Goal: Information Seeking & Learning: Learn about a topic

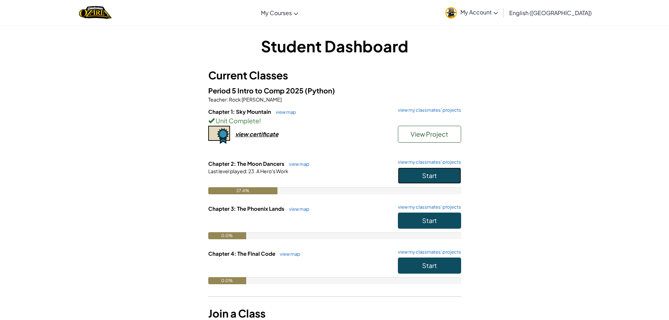
click at [419, 177] on button "Start" at bounding box center [429, 176] width 63 height 16
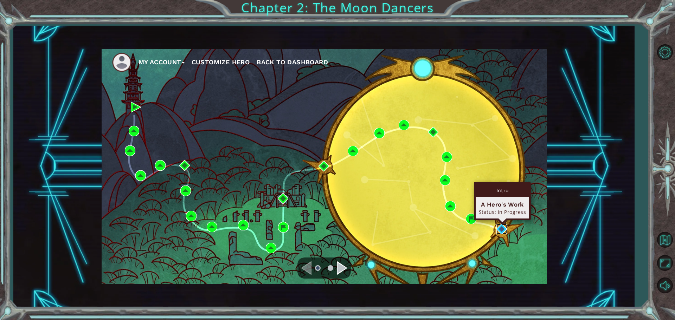
click at [500, 231] on img at bounding box center [501, 229] width 11 height 11
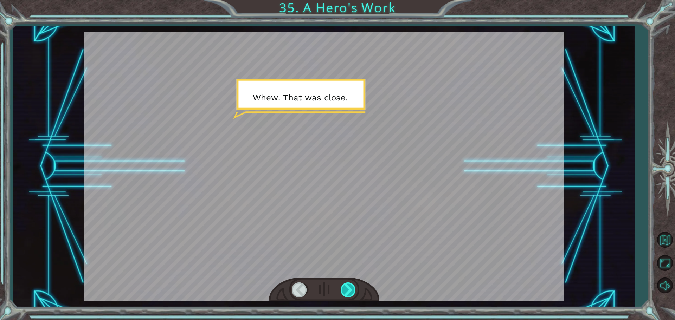
click at [345, 286] on div at bounding box center [348, 289] width 16 height 14
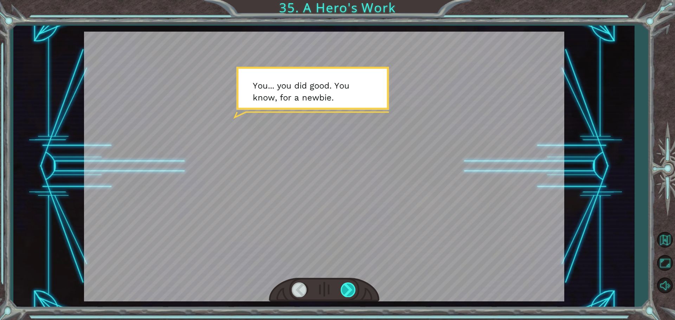
click at [346, 285] on div at bounding box center [348, 289] width 16 height 14
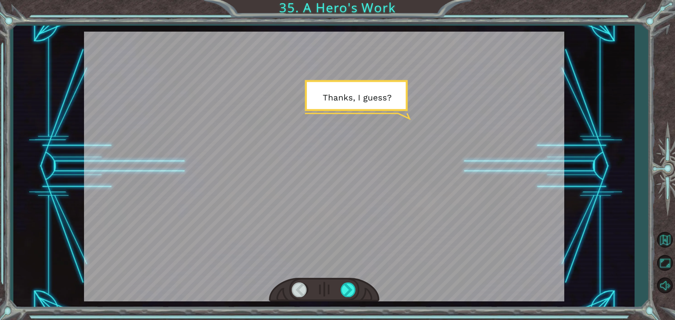
click at [343, 299] on div at bounding box center [324, 290] width 110 height 24
click at [347, 290] on div at bounding box center [348, 289] width 16 height 14
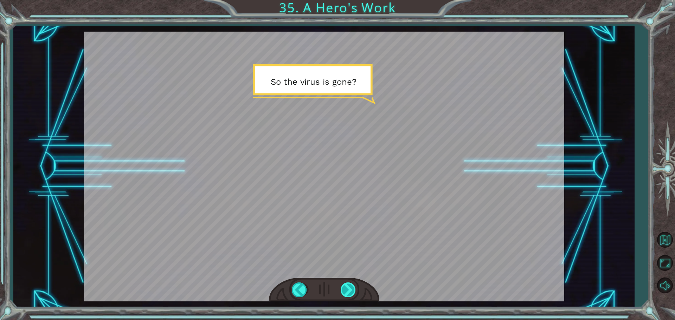
click at [348, 290] on div at bounding box center [348, 289] width 16 height 14
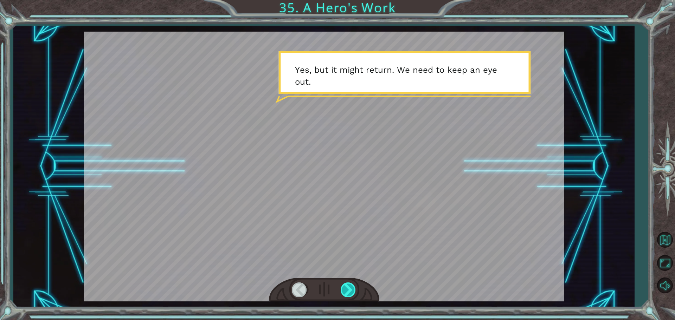
click at [352, 286] on div at bounding box center [348, 289] width 16 height 14
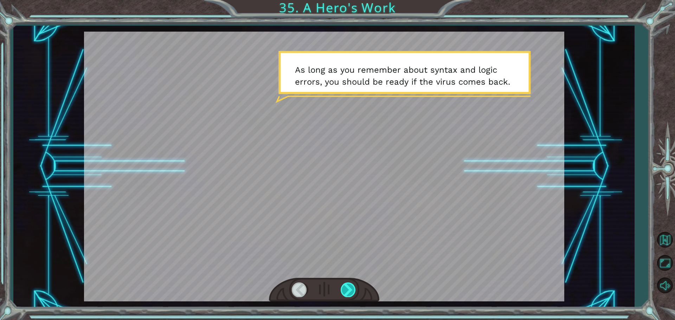
click at [350, 292] on div at bounding box center [348, 289] width 16 height 14
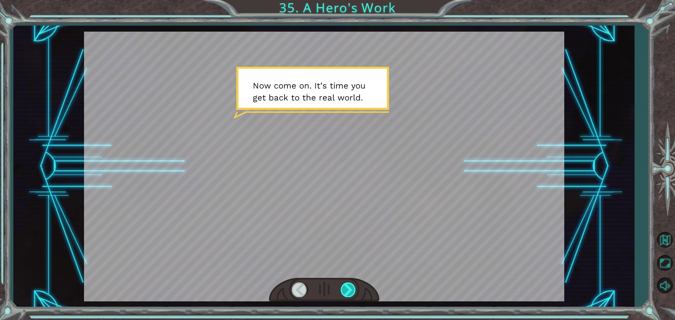
click at [350, 292] on div at bounding box center [348, 289] width 16 height 14
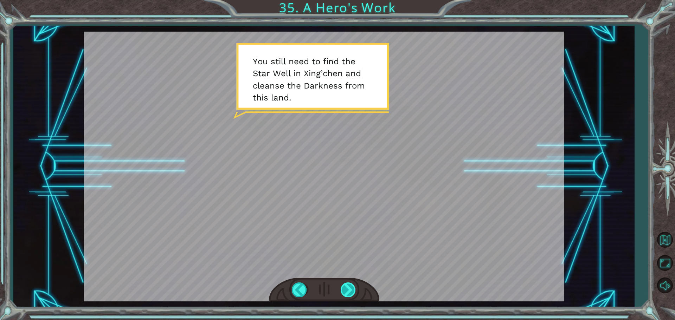
click at [350, 292] on div at bounding box center [348, 289] width 16 height 14
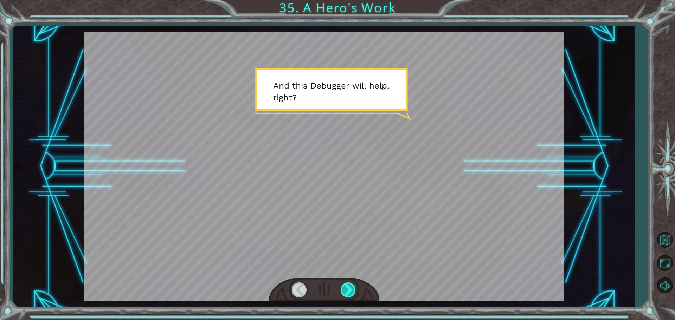
click at [350, 292] on div at bounding box center [348, 289] width 16 height 14
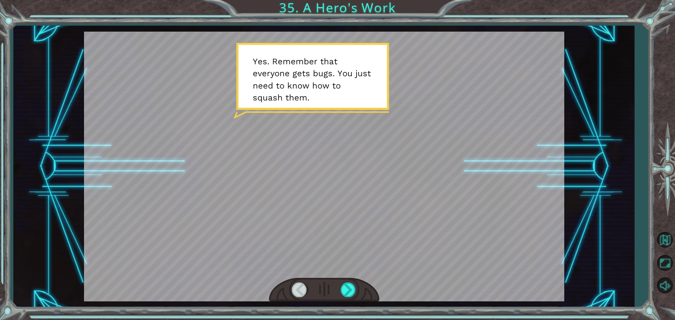
click at [353, 298] on div at bounding box center [324, 290] width 110 height 24
click at [347, 285] on div at bounding box center [348, 289] width 16 height 14
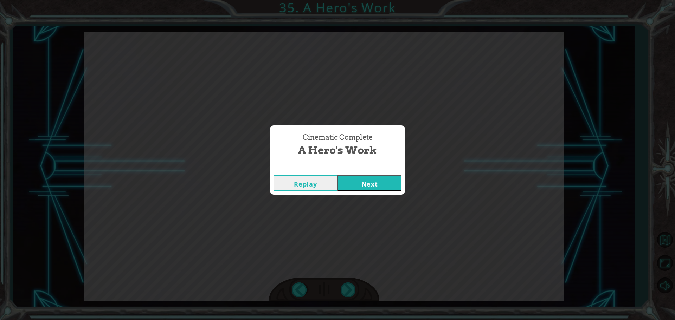
click at [365, 179] on button "Next" at bounding box center [369, 183] width 64 height 16
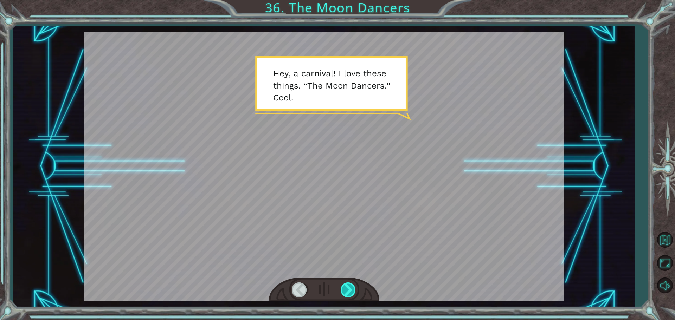
click at [353, 289] on div at bounding box center [348, 289] width 16 height 14
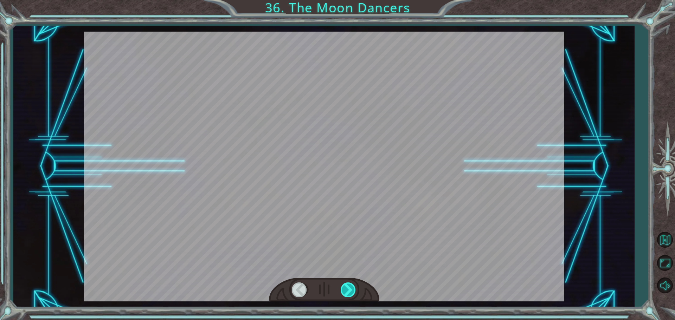
click at [350, 289] on div at bounding box center [348, 289] width 16 height 14
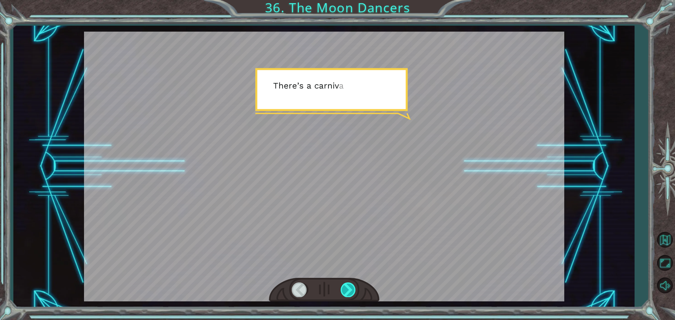
click at [350, 289] on div at bounding box center [348, 289] width 16 height 14
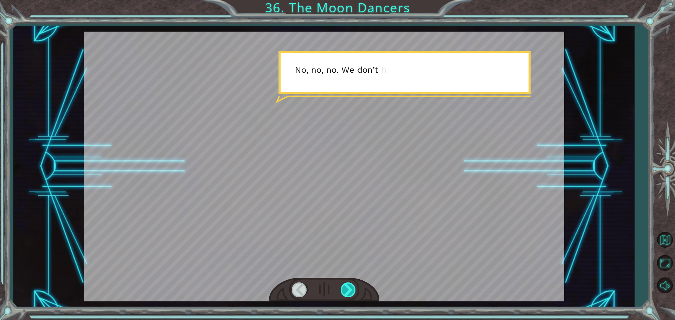
click at [350, 289] on div at bounding box center [348, 289] width 16 height 14
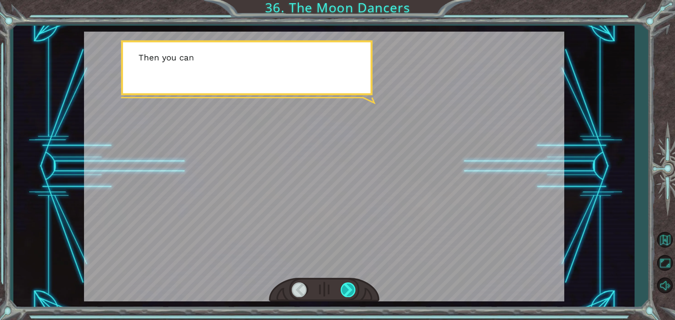
click at [350, 289] on div at bounding box center [348, 289] width 16 height 14
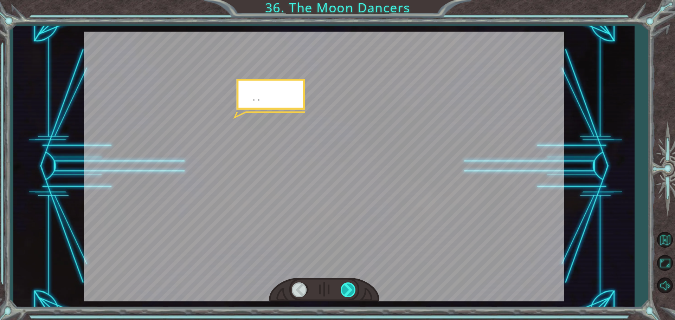
click at [350, 289] on div at bounding box center [348, 289] width 16 height 14
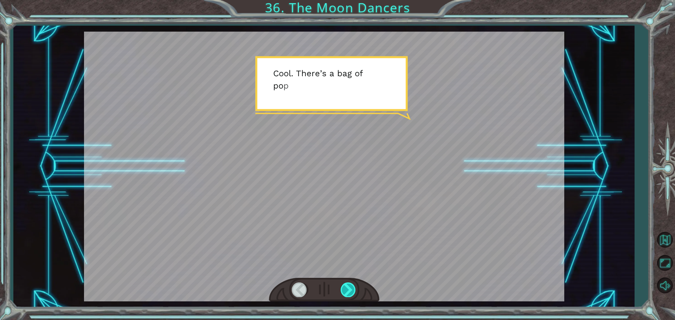
click at [350, 289] on div at bounding box center [348, 289] width 16 height 14
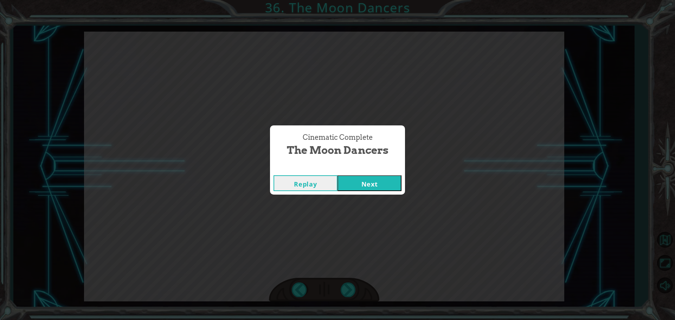
click at [381, 176] on button "Next" at bounding box center [369, 183] width 64 height 16
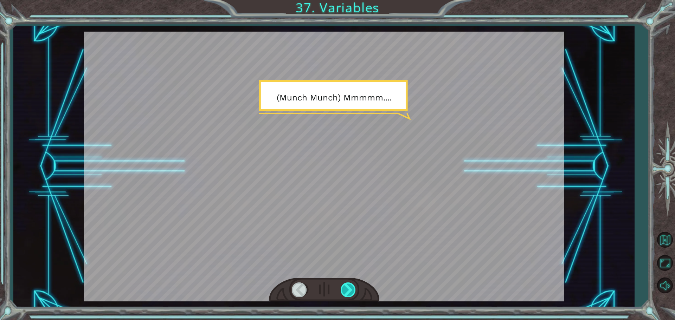
click at [342, 293] on div at bounding box center [348, 289] width 16 height 14
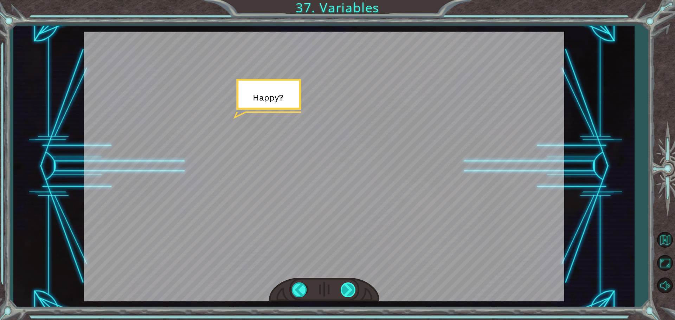
click at [340, 292] on div at bounding box center [348, 289] width 16 height 14
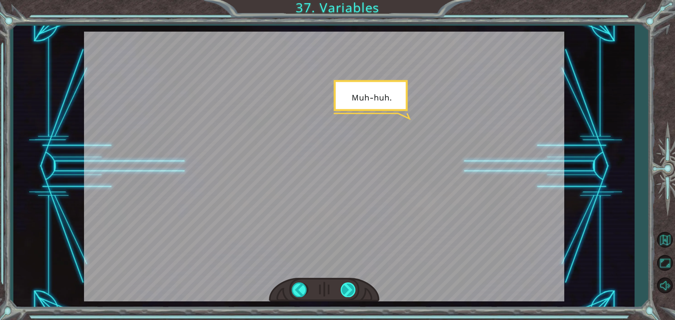
click at [340, 292] on div at bounding box center [348, 289] width 16 height 14
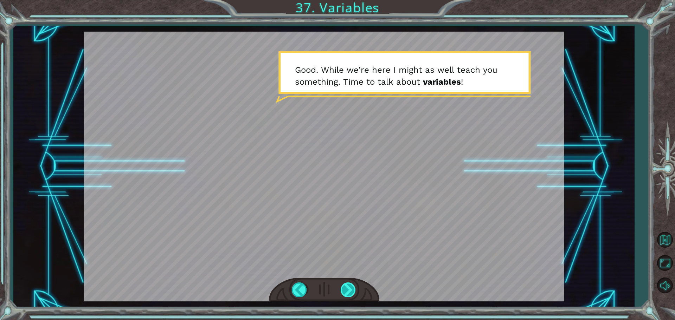
click at [350, 294] on div at bounding box center [348, 289] width 16 height 14
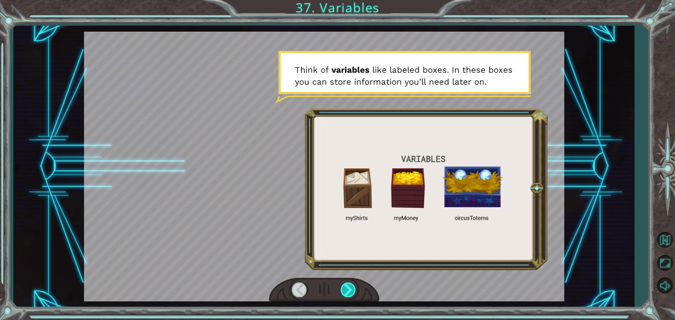
click at [340, 287] on div at bounding box center [348, 289] width 16 height 14
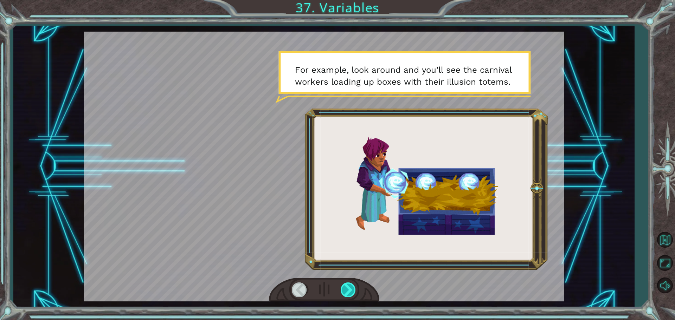
click at [348, 294] on div at bounding box center [348, 289] width 16 height 14
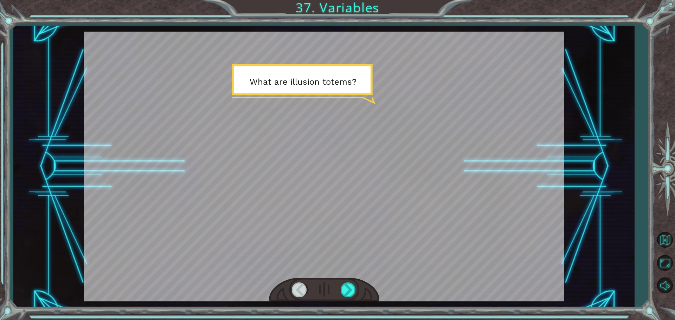
click at [359, 262] on div at bounding box center [324, 167] width 480 height 270
click at [351, 288] on div at bounding box center [348, 289] width 16 height 14
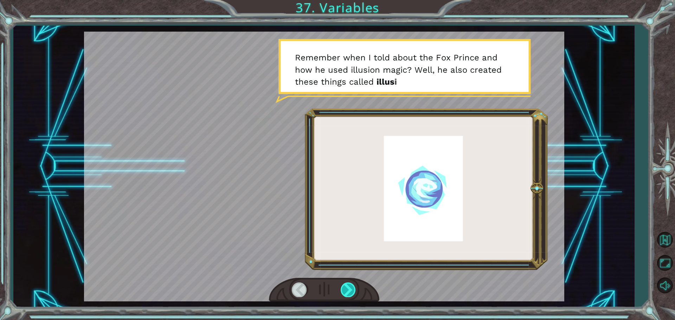
click at [345, 292] on div at bounding box center [348, 289] width 16 height 14
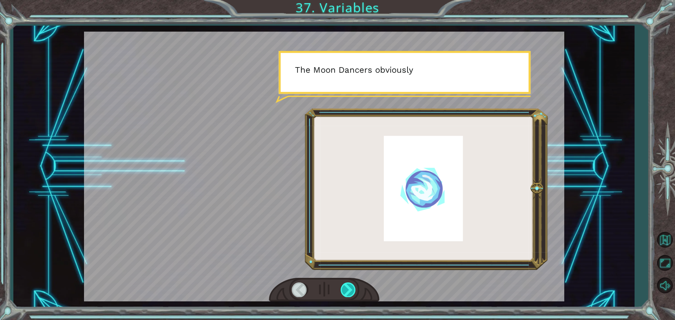
click at [345, 292] on div at bounding box center [348, 289] width 16 height 14
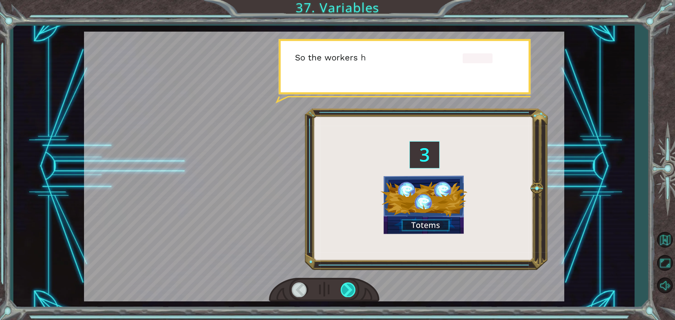
click at [345, 292] on div at bounding box center [348, 289] width 16 height 14
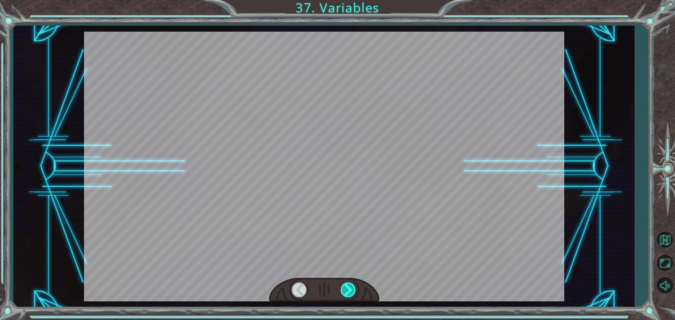
click at [345, 292] on div at bounding box center [348, 289] width 16 height 14
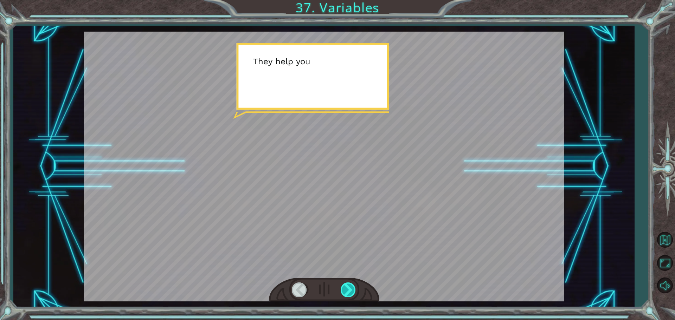
click at [345, 292] on div at bounding box center [348, 289] width 16 height 14
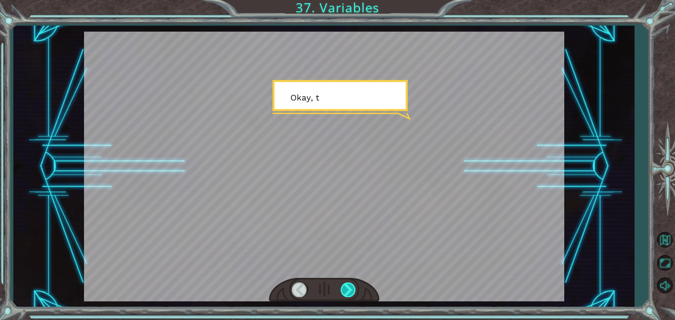
click at [345, 292] on div at bounding box center [348, 289] width 16 height 14
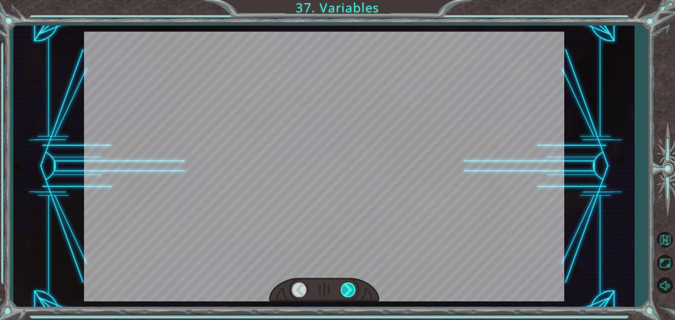
click at [345, 292] on div at bounding box center [348, 289] width 16 height 14
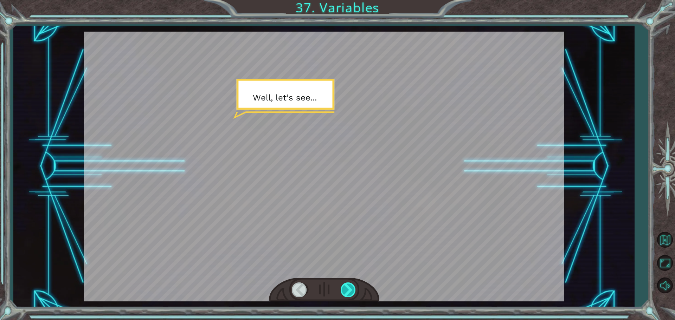
click at [345, 292] on div at bounding box center [348, 289] width 16 height 14
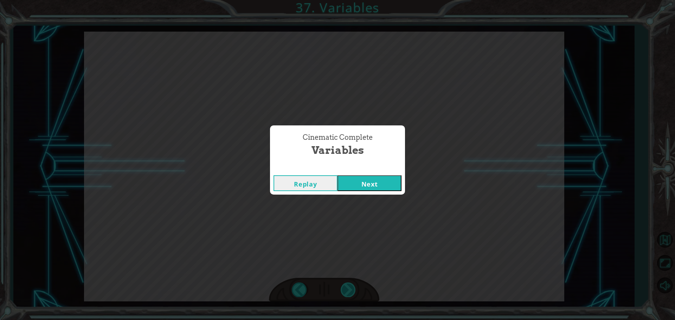
click at [345, 292] on div "Cinematic Complete Variables Replay Next" at bounding box center [337, 160] width 675 height 320
click at [352, 179] on button "Next" at bounding box center [369, 183] width 64 height 16
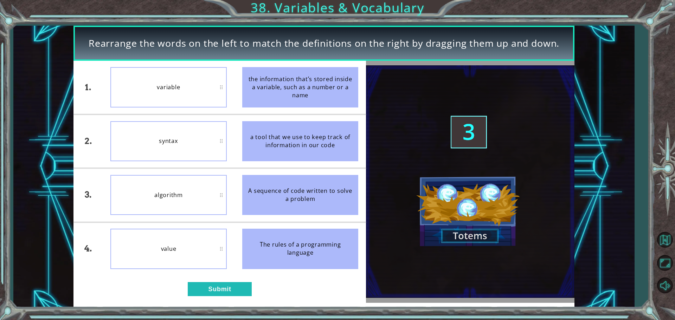
click at [299, 99] on div "the information that’s stored inside a variable, such as a number or a name" at bounding box center [300, 87] width 116 height 40
drag, startPoint x: 212, startPoint y: 303, endPoint x: 212, endPoint y: 298, distance: 5.3
click at [212, 302] on div "Rearrange the words on the left to match the definitions on the right by draggi…" at bounding box center [323, 167] width 501 height 282
click at [212, 296] on div "1. 2. 3. 4. variable syntax algorithm value the information that’s stored insid…" at bounding box center [219, 182] width 292 height 242
click at [212, 290] on button "Submit" at bounding box center [220, 289] width 64 height 14
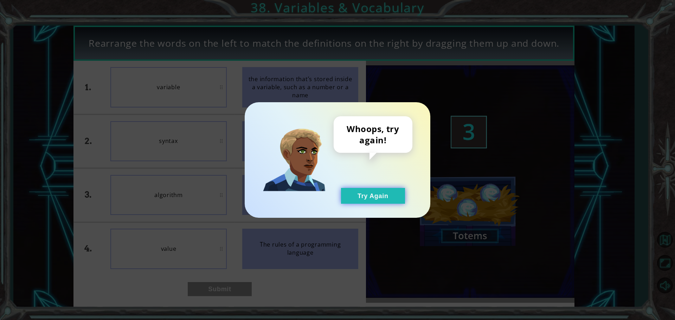
drag, startPoint x: 380, startPoint y: 188, endPoint x: 380, endPoint y: 193, distance: 5.0
click at [380, 192] on button "Try Again" at bounding box center [373, 196] width 64 height 16
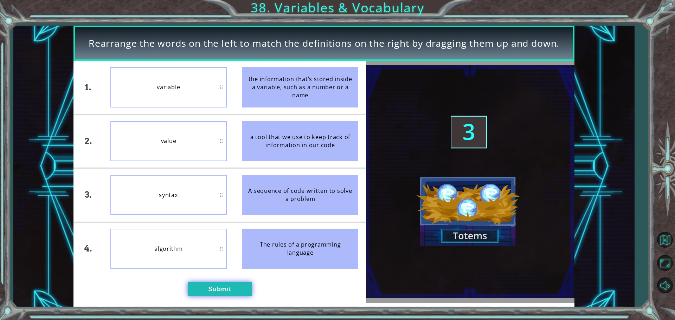
click at [230, 286] on button "Submit" at bounding box center [220, 289] width 64 height 14
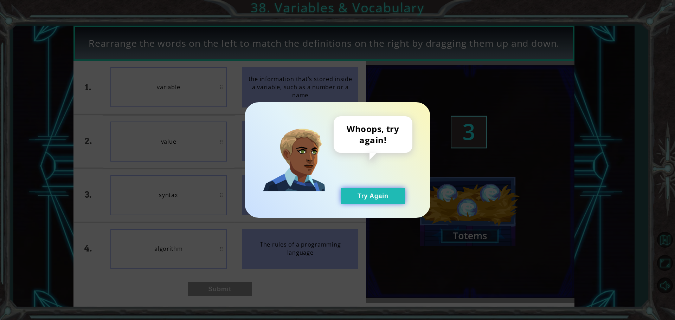
click at [364, 202] on div "Whoops, try again! Try Again" at bounding box center [337, 160] width 185 height 116
click at [364, 197] on button "Try Again" at bounding box center [373, 196] width 64 height 16
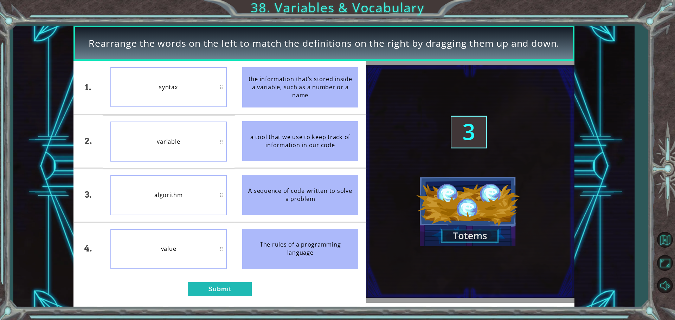
click at [239, 296] on div "1. 2. 3. 4. syntax variable algorithm value the information that’s stored insid…" at bounding box center [219, 182] width 292 height 242
click at [230, 289] on button "Submit" at bounding box center [220, 289] width 64 height 14
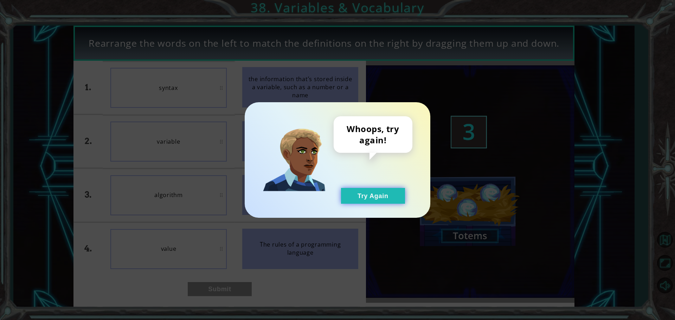
click at [362, 200] on button "Try Again" at bounding box center [373, 196] width 64 height 16
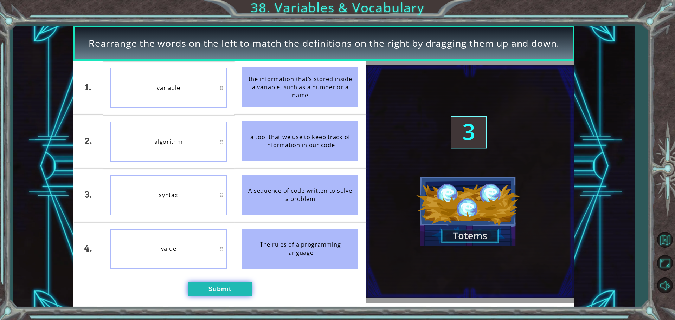
click at [226, 292] on button "Submit" at bounding box center [220, 289] width 64 height 14
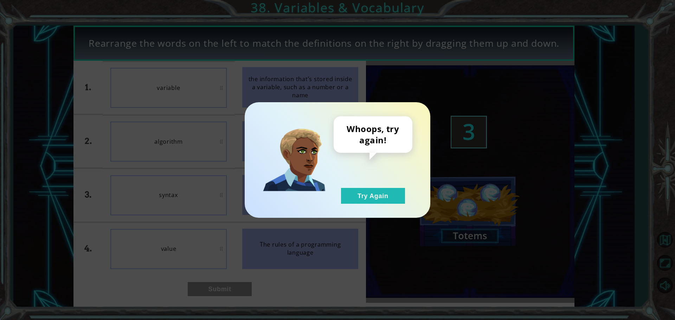
drag, startPoint x: 363, startPoint y: 196, endPoint x: 309, endPoint y: 200, distance: 53.6
click at [363, 195] on button "Try Again" at bounding box center [373, 196] width 64 height 16
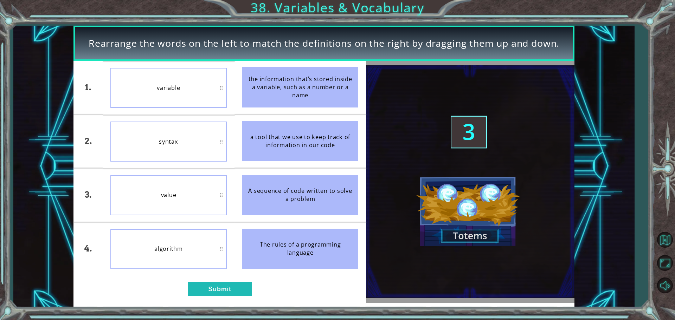
click at [219, 297] on div "1. 2. 3. 4. variable syntax value algorithm the information that’s stored insid…" at bounding box center [219, 182] width 292 height 242
click at [220, 284] on button "Submit" at bounding box center [220, 289] width 64 height 14
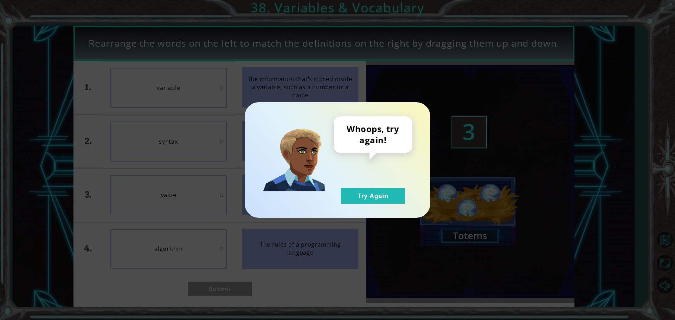
click at [375, 184] on div "Whoops, try again! Try Again" at bounding box center [372, 159] width 79 height 87
click at [368, 199] on button "Try Again" at bounding box center [373, 196] width 64 height 16
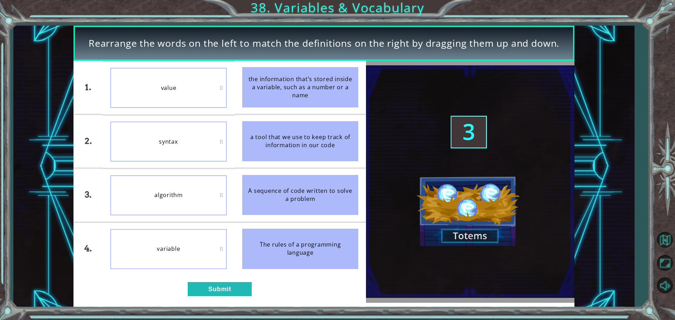
click at [197, 302] on div "1. 2. 3. 4. value syntax algorithm variable the information that’s stored insid…" at bounding box center [219, 182] width 292 height 242
click at [203, 292] on button "Submit" at bounding box center [220, 289] width 64 height 14
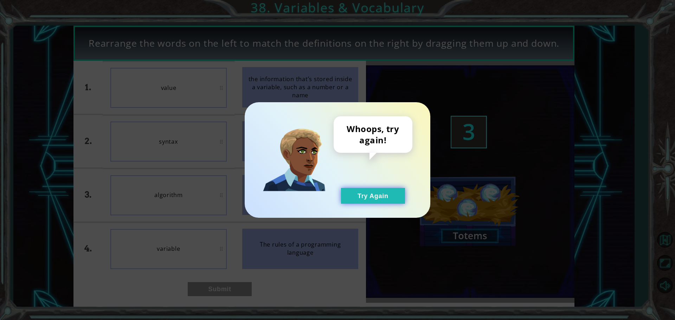
click at [378, 195] on button "Try Again" at bounding box center [373, 196] width 64 height 16
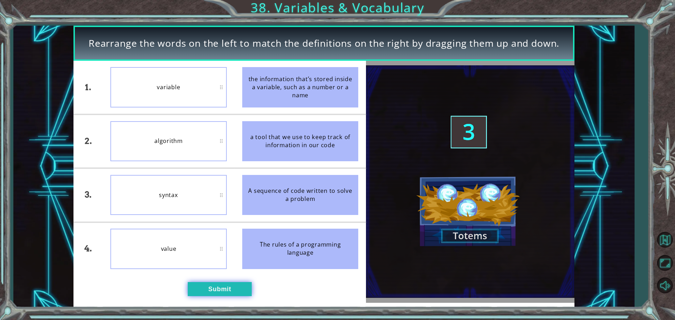
click at [239, 293] on button "Submit" at bounding box center [220, 289] width 64 height 14
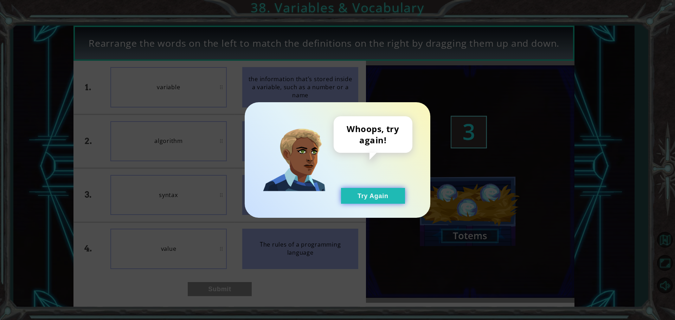
drag, startPoint x: 359, startPoint y: 209, endPoint x: 364, endPoint y: 201, distance: 9.9
click at [360, 208] on div "Whoops, try again! Try Again" at bounding box center [337, 160] width 185 height 116
click at [364, 201] on button "Try Again" at bounding box center [373, 196] width 64 height 16
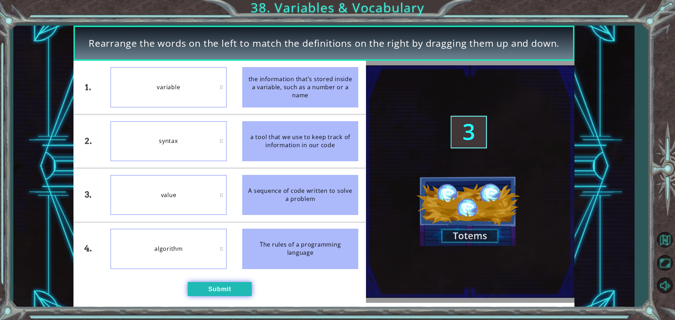
click at [231, 296] on button "Submit" at bounding box center [220, 289] width 64 height 14
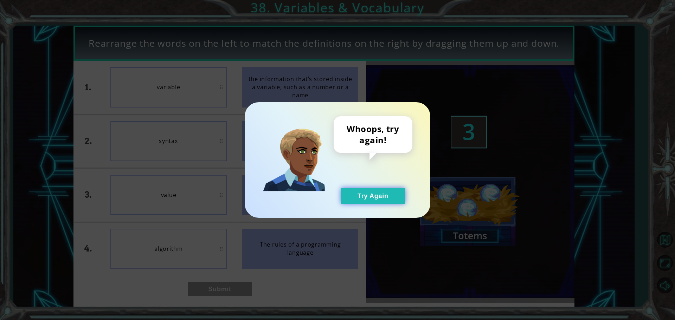
click at [363, 194] on button "Try Again" at bounding box center [373, 196] width 64 height 16
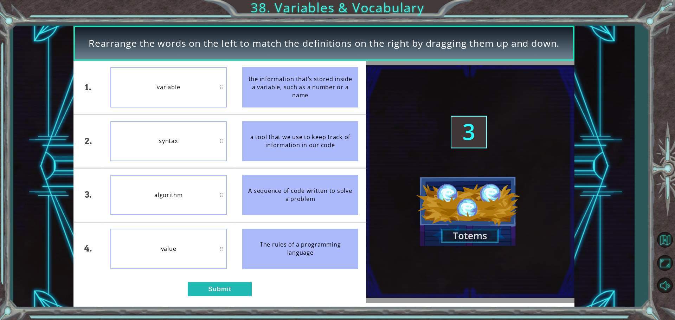
click at [184, 180] on div "algorithm" at bounding box center [168, 195] width 116 height 40
click at [194, 287] on button "Submit" at bounding box center [220, 289] width 64 height 14
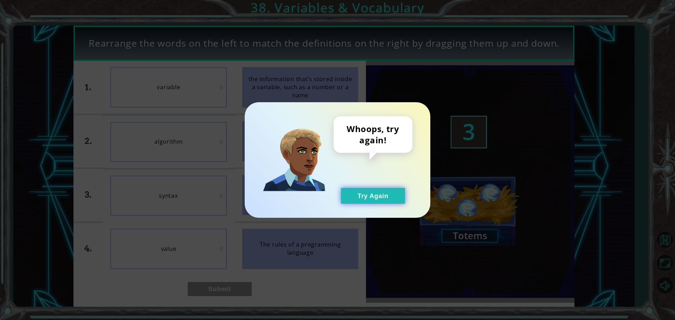
click at [351, 202] on button "Try Again" at bounding box center [373, 196] width 64 height 16
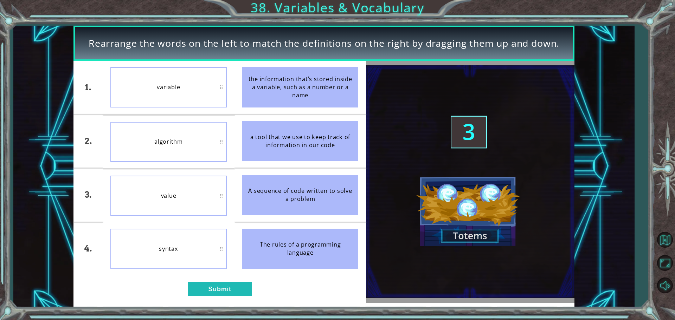
click at [194, 279] on div "1. 2. 3. 4. variable algorithm value syntax the information that’s stored insid…" at bounding box center [219, 182] width 292 height 242
click at [198, 289] on button "Submit" at bounding box center [220, 289] width 64 height 14
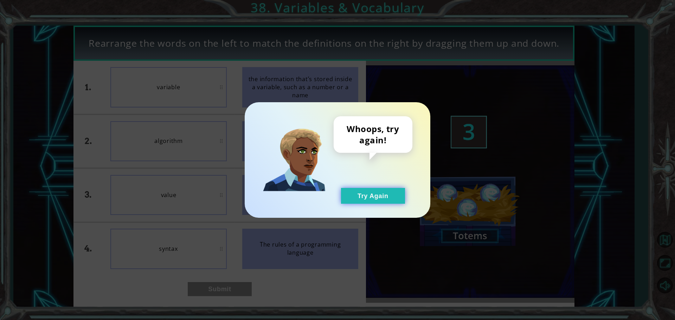
click at [392, 199] on button "Try Again" at bounding box center [373, 196] width 64 height 16
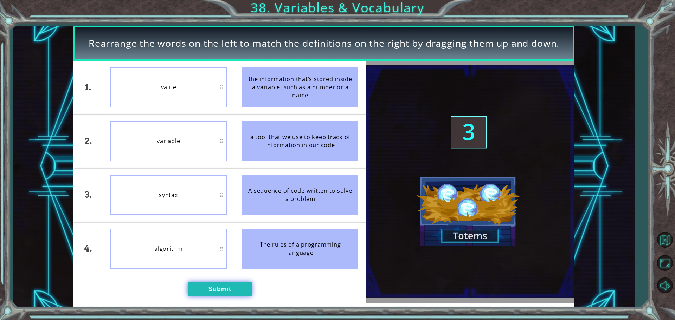
click at [224, 293] on button "Submit" at bounding box center [220, 289] width 64 height 14
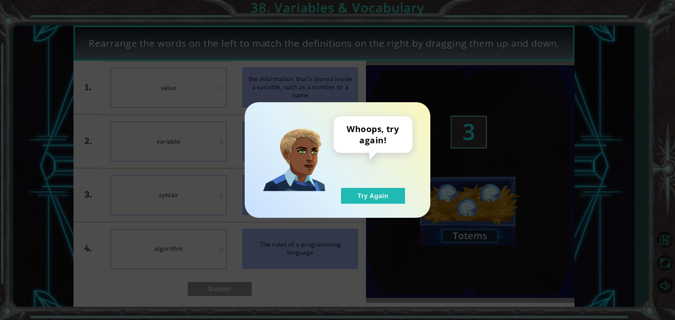
click at [386, 183] on div "Whoops, try again! Try Again" at bounding box center [372, 159] width 79 height 87
click at [383, 196] on button "Try Again" at bounding box center [373, 196] width 64 height 16
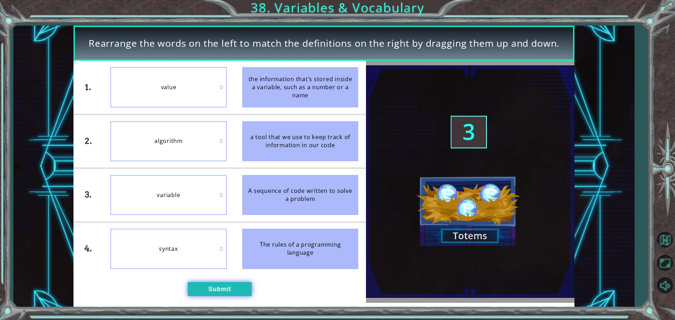
click at [225, 293] on button "Submit" at bounding box center [220, 289] width 64 height 14
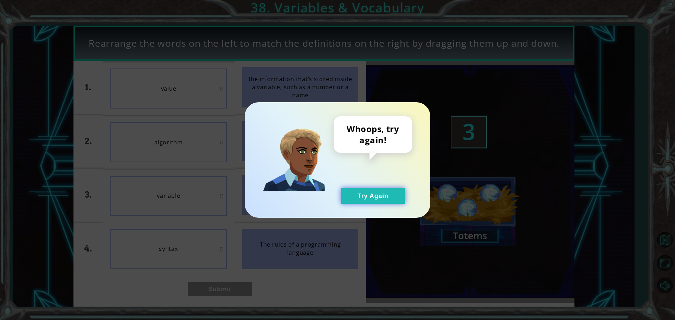
click at [349, 193] on button "Try Again" at bounding box center [373, 196] width 64 height 16
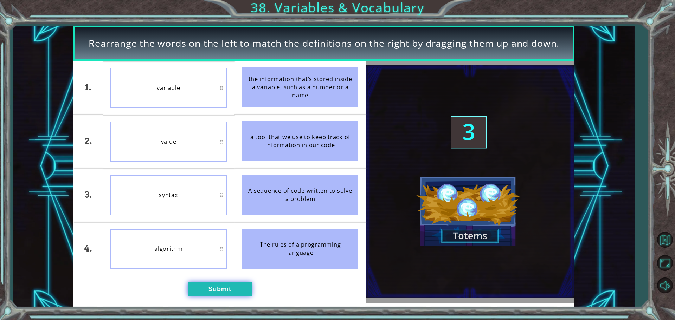
click at [203, 287] on button "Submit" at bounding box center [220, 289] width 64 height 14
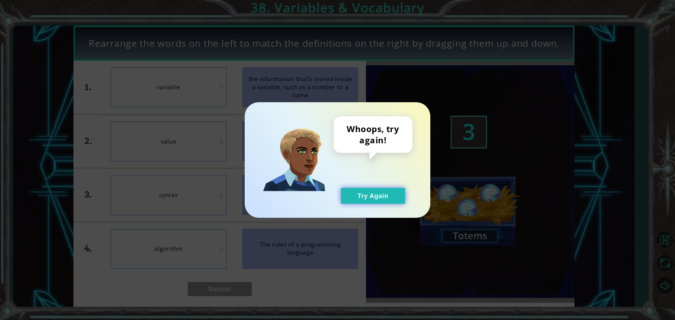
click at [369, 190] on button "Try Again" at bounding box center [373, 196] width 64 height 16
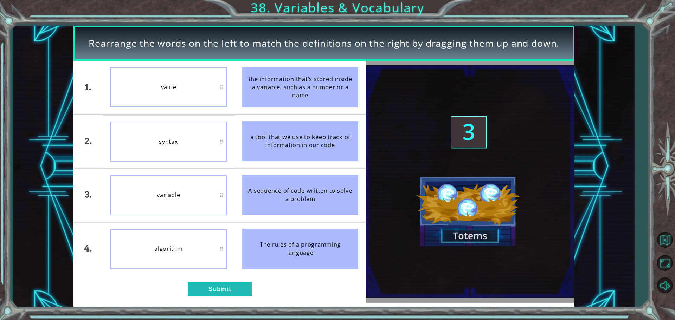
click at [213, 300] on div "1. 2. 3. 4. value syntax variable algorithm the information that’s stored insid…" at bounding box center [219, 182] width 292 height 242
click at [214, 292] on button "Submit" at bounding box center [220, 289] width 64 height 14
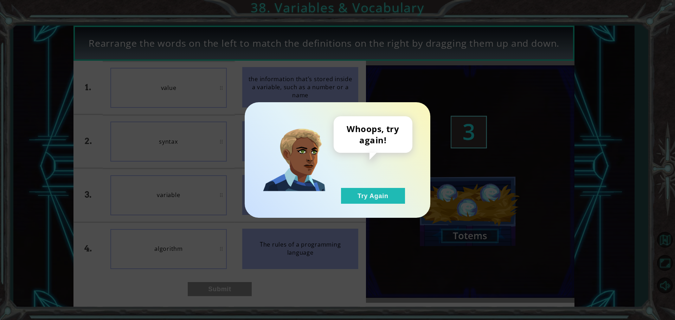
click at [370, 187] on div "Whoops, try again! Try Again" at bounding box center [372, 159] width 79 height 87
click at [367, 200] on div "Whoops, try again! Try Again" at bounding box center [372, 159] width 79 height 87
click at [367, 200] on button "Try Again" at bounding box center [373, 196] width 64 height 16
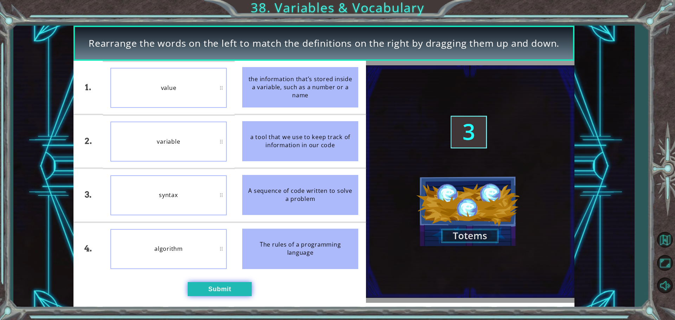
click at [214, 291] on button "Submit" at bounding box center [220, 289] width 64 height 14
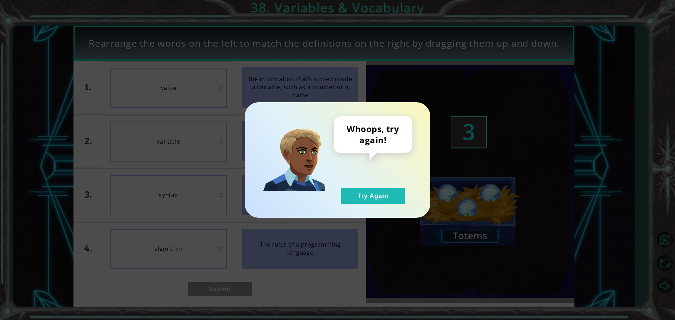
click at [353, 206] on div "Whoops, try again! Try Again" at bounding box center [337, 160] width 185 height 116
click at [358, 190] on button "Try Again" at bounding box center [373, 196] width 64 height 16
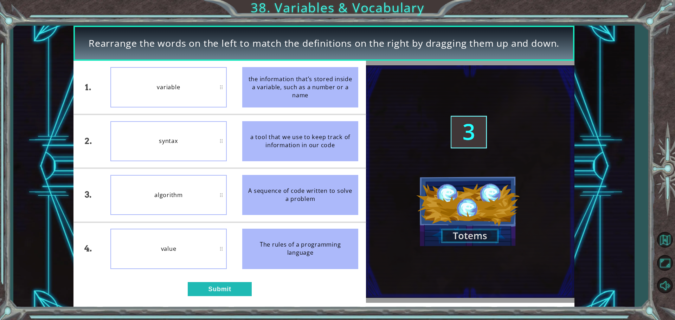
click at [174, 99] on div "variable" at bounding box center [168, 87] width 116 height 40
drag, startPoint x: 229, startPoint y: 161, endPoint x: 315, endPoint y: 117, distance: 96.9
click at [315, 117] on li "a tool that we use to keep track of information in our code" at bounding box center [300, 141] width 132 height 53
click at [221, 296] on button "Submit" at bounding box center [220, 289] width 64 height 14
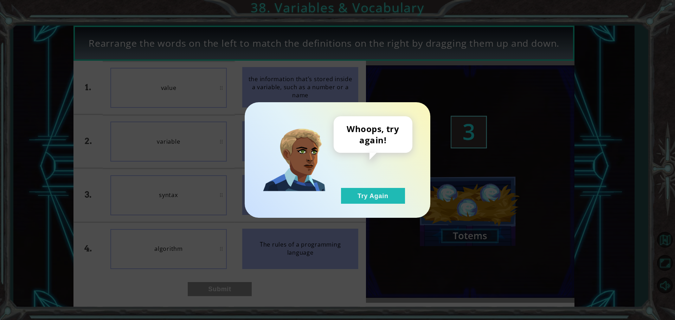
click at [383, 205] on div "Whoops, try again! Try Again" at bounding box center [337, 160] width 185 height 116
click at [370, 189] on button "Try Again" at bounding box center [373, 196] width 64 height 16
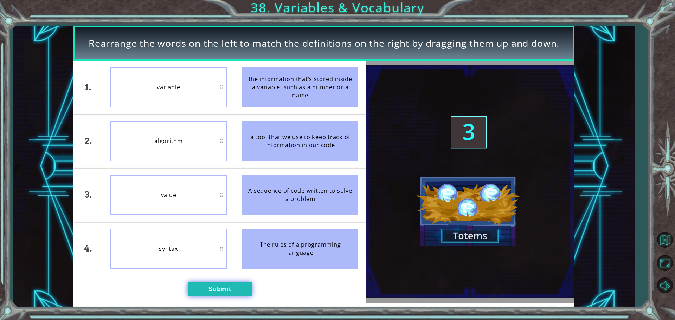
click at [217, 286] on button "Submit" at bounding box center [220, 289] width 64 height 14
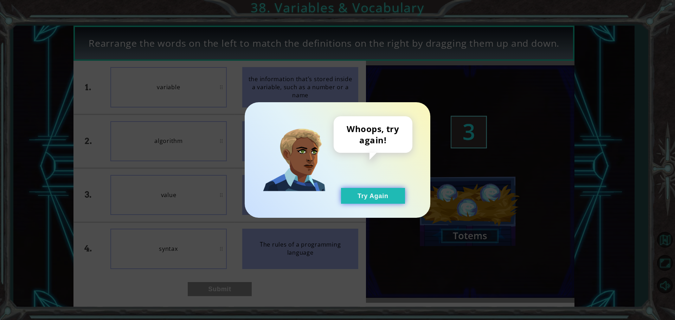
click at [355, 189] on button "Try Again" at bounding box center [373, 196] width 64 height 16
